Goal: Task Accomplishment & Management: Manage account settings

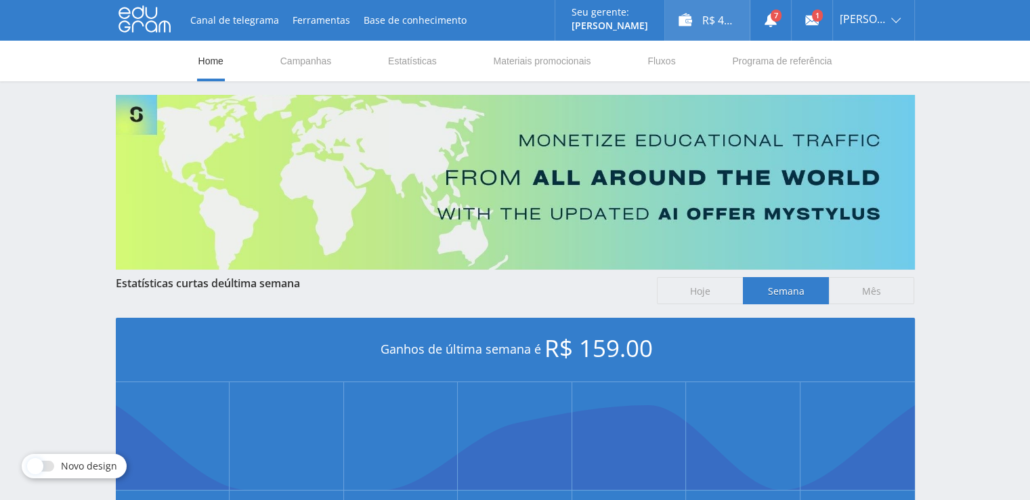
click at [732, 25] on div "R$ 42.00" at bounding box center [707, 20] width 85 height 41
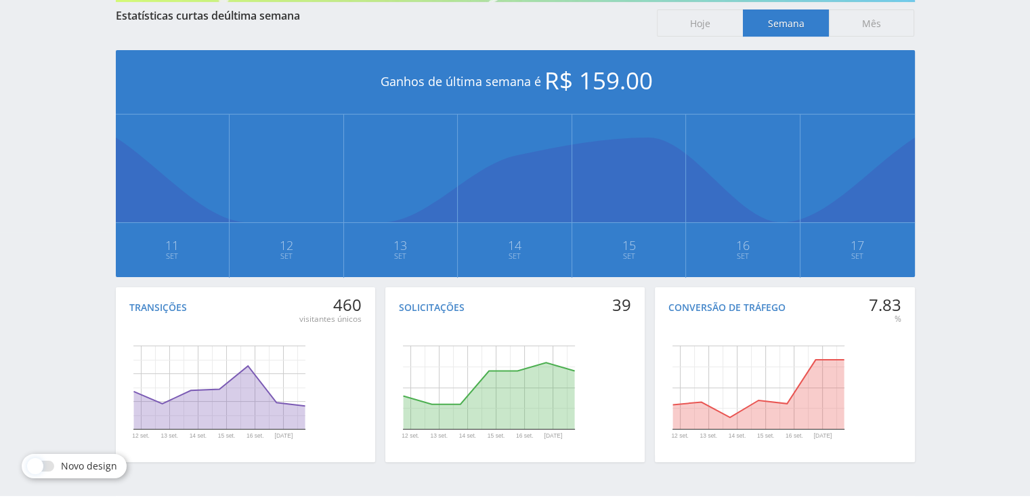
scroll to position [304, 0]
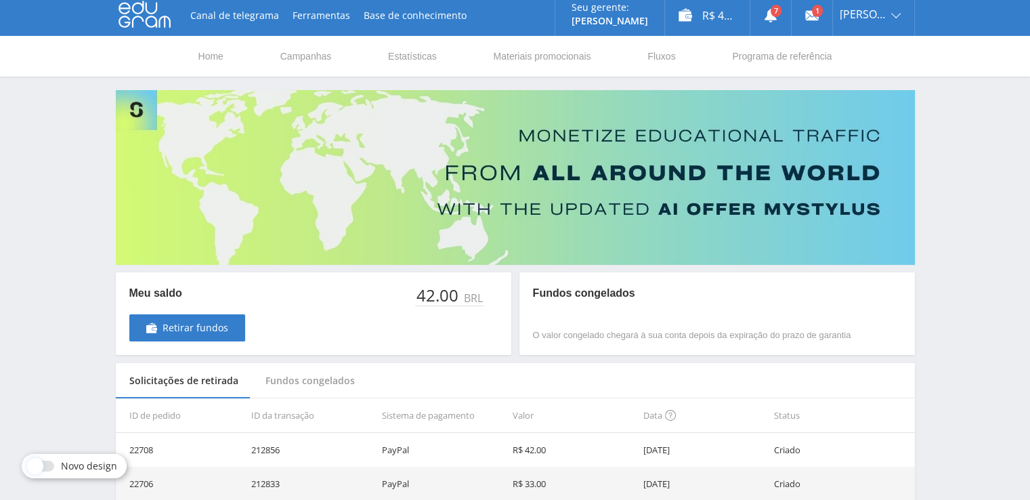
scroll to position [5, 0]
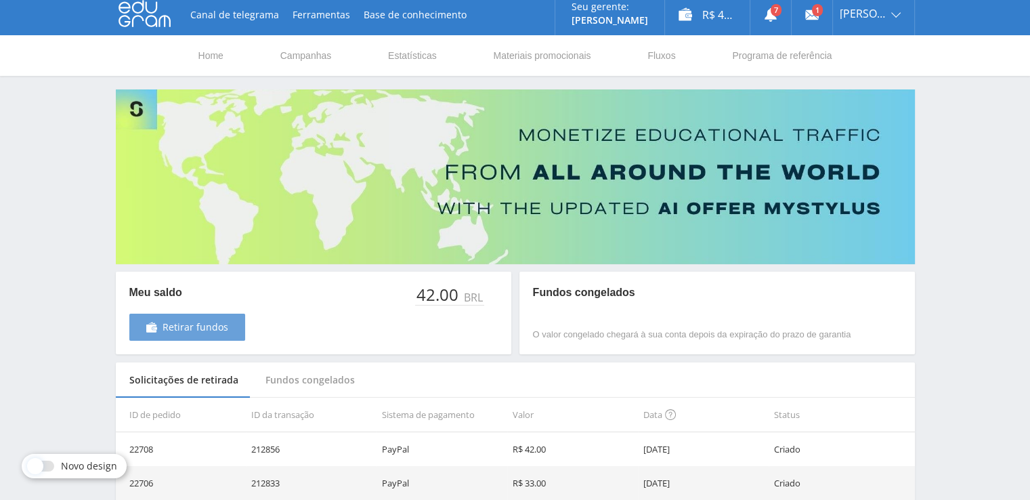
click at [161, 335] on link "Retirar fundos" at bounding box center [187, 327] width 116 height 27
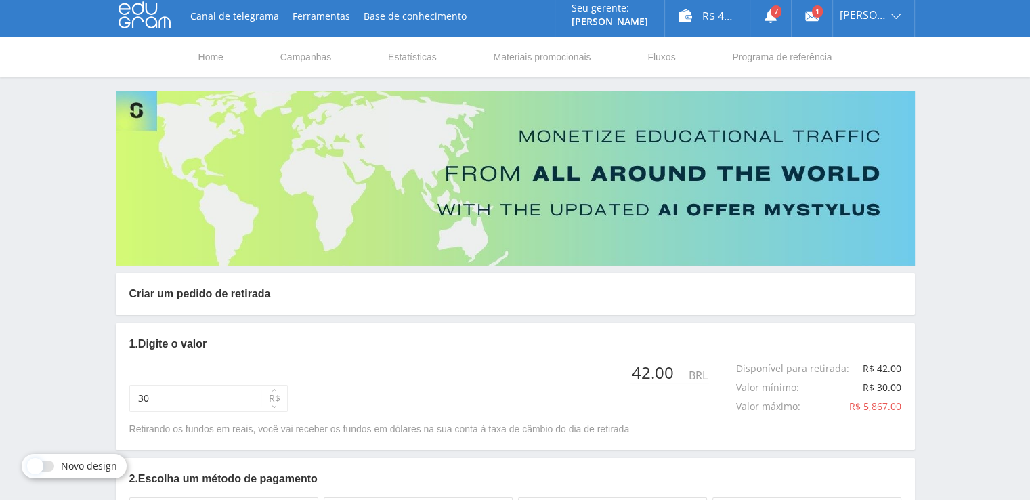
scroll to position [135, 0]
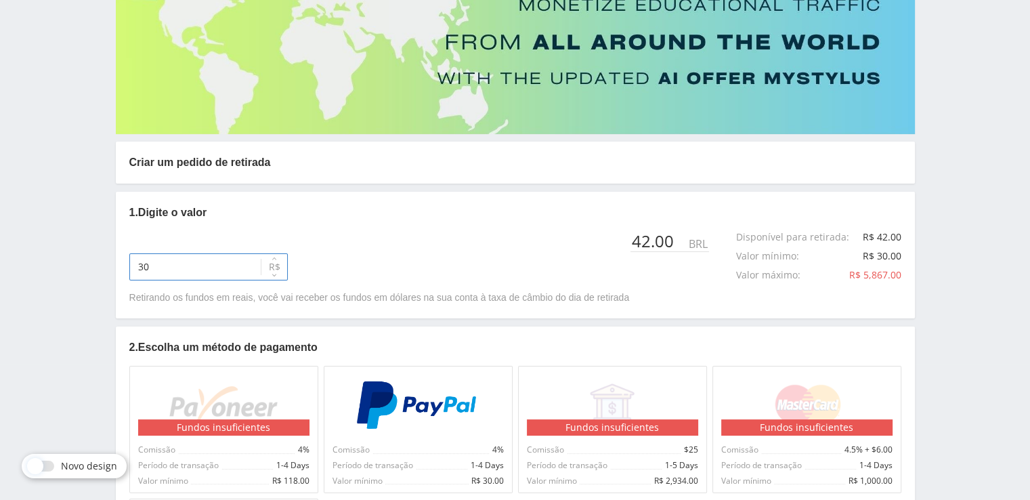
click at [213, 276] on input "30" at bounding box center [208, 266] width 158 height 27
type input "42"
click at [440, 423] on img at bounding box center [417, 405] width 125 height 49
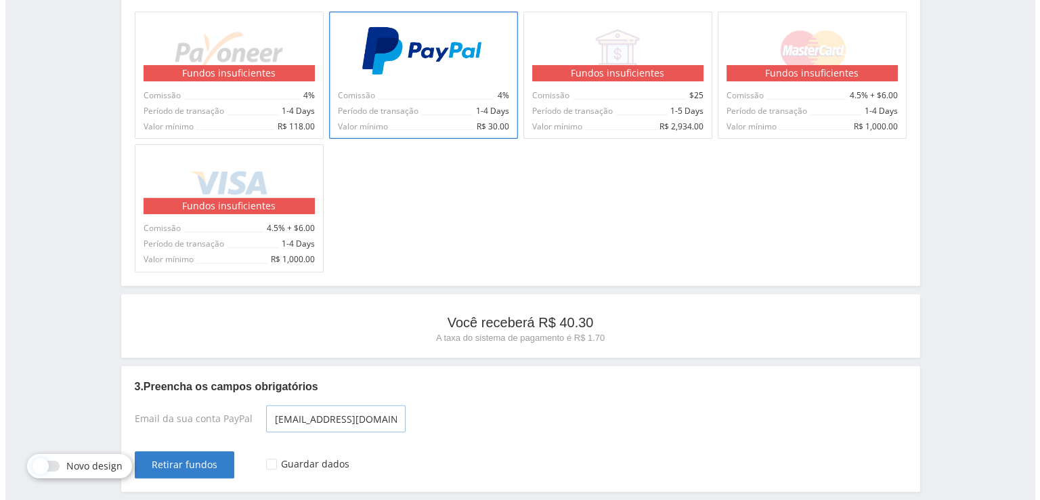
scroll to position [548, 0]
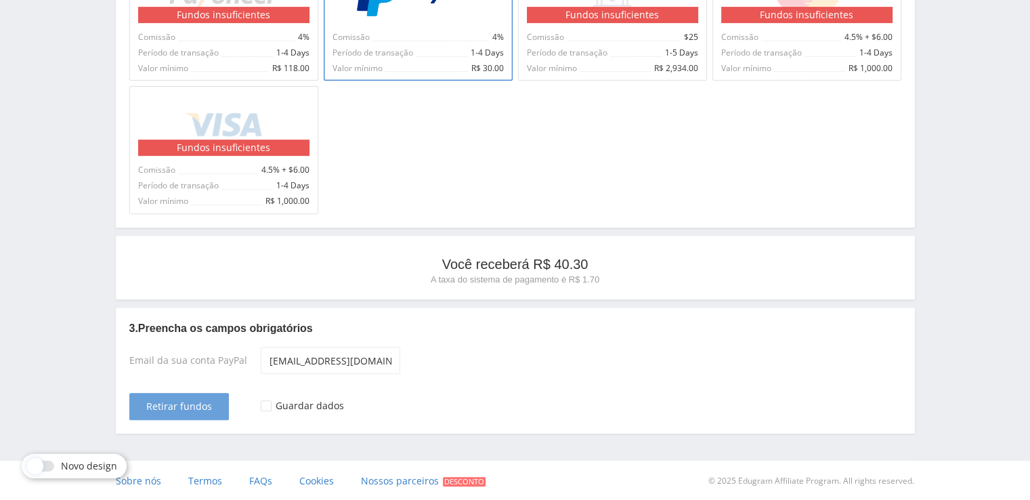
click at [190, 410] on span "Retirar fundos" at bounding box center [179, 406] width 66 height 11
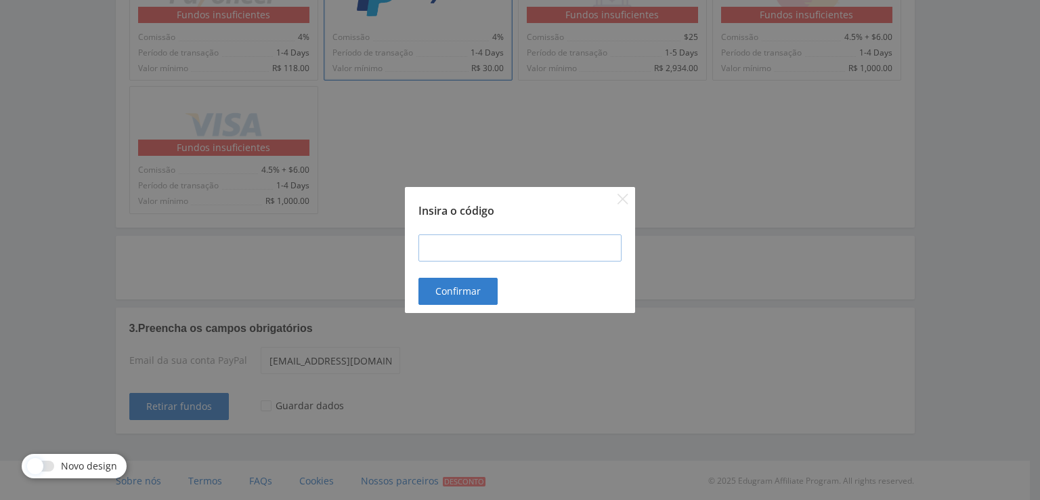
drag, startPoint x: 469, startPoint y: 228, endPoint x: 464, endPoint y: 235, distance: 8.3
click at [467, 234] on div at bounding box center [520, 248] width 230 height 60
click at [459, 238] on input at bounding box center [520, 247] width 203 height 27
type input "1"
type input "101418"
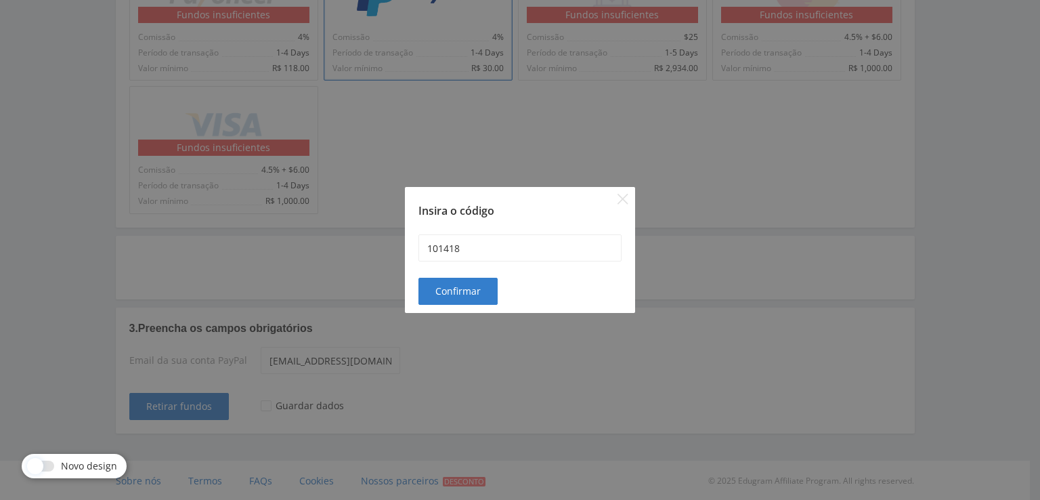
click at [454, 272] on div "101418" at bounding box center [520, 248] width 230 height 60
click at [455, 293] on span "Confirmar" at bounding box center [458, 291] width 45 height 11
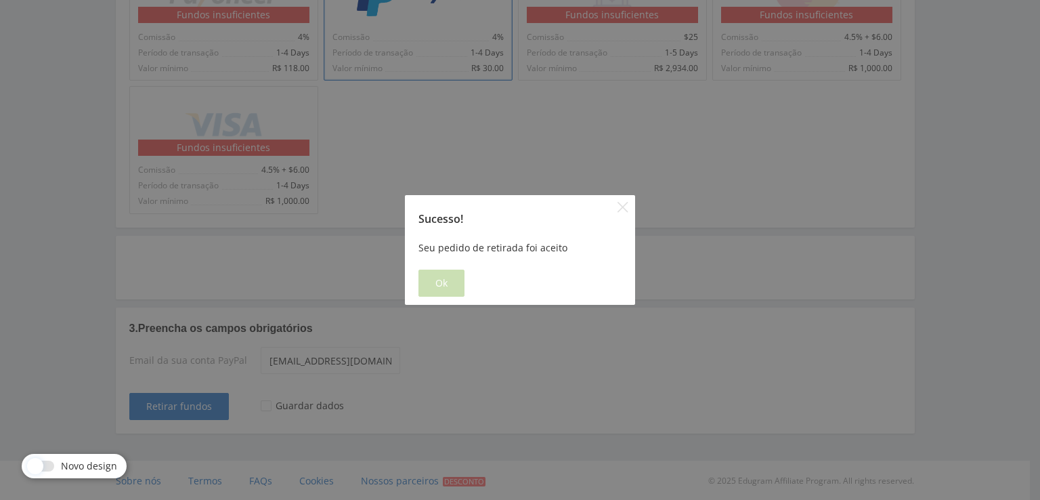
click at [448, 272] on button "Ok" at bounding box center [442, 283] width 46 height 27
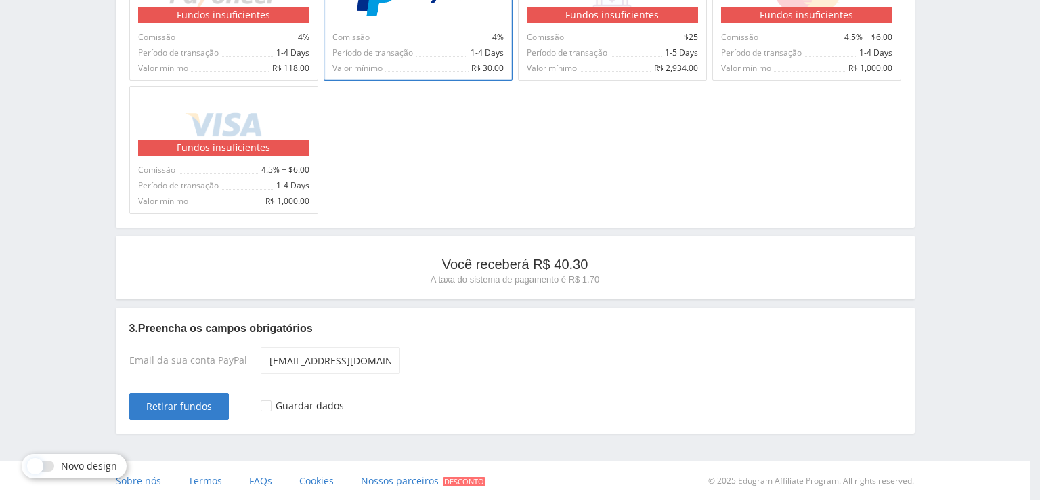
scroll to position [0, 0]
